Goal: Obtain resource: Obtain resource

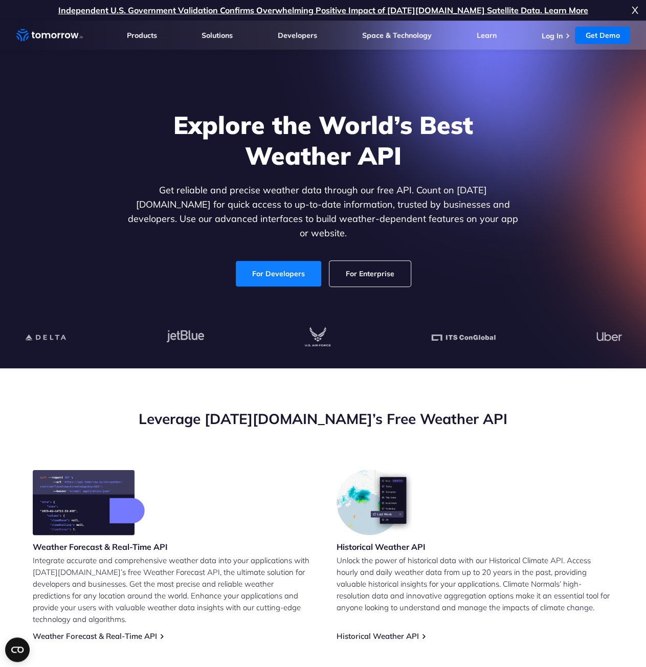
click at [275, 270] on link "For Developers" at bounding box center [278, 274] width 85 height 26
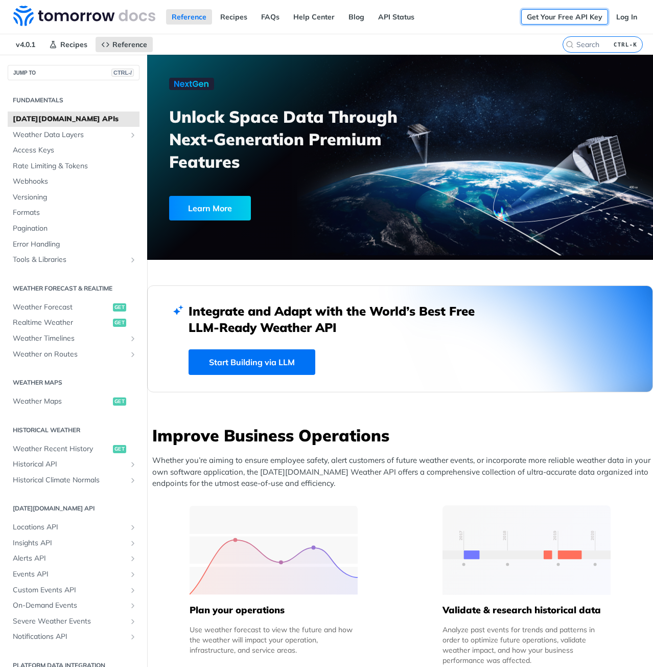
click at [539, 17] on link "Get Your Free API Key" at bounding box center [564, 16] width 87 height 15
click at [86, 15] on img at bounding box center [84, 16] width 142 height 20
click at [556, 18] on link "Get Your Free API Key" at bounding box center [564, 16] width 87 height 15
click at [87, 14] on img at bounding box center [84, 16] width 142 height 20
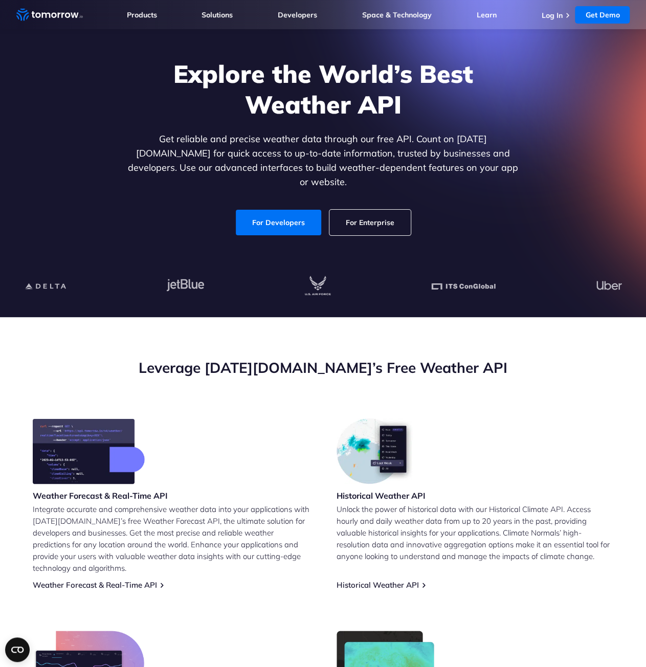
click at [531, 389] on div "Leverage Tomorrow.io’s Free Weather API" at bounding box center [322, 388] width 613 height 60
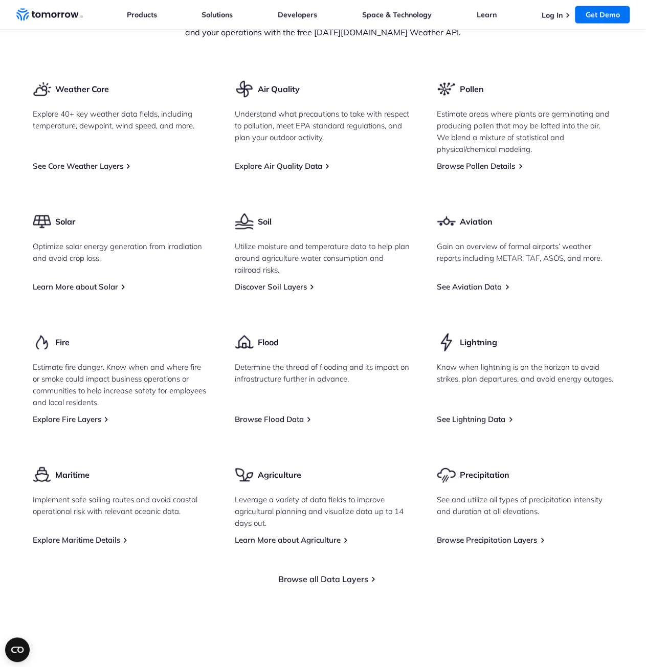
scroll to position [1278, 0]
